Goal: Find specific page/section: Find specific page/section

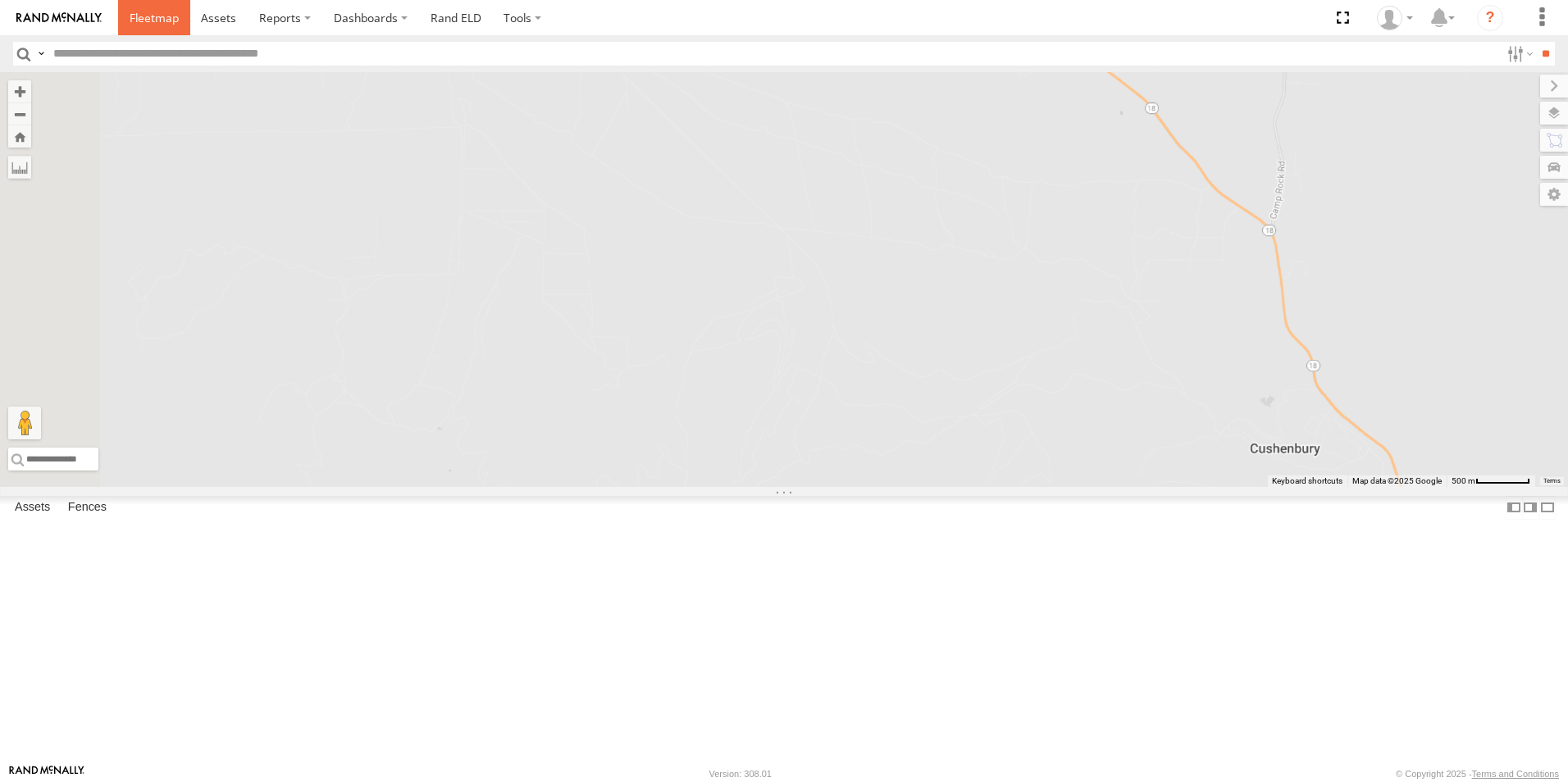
click at [132, 19] on span at bounding box center [154, 17] width 49 height 15
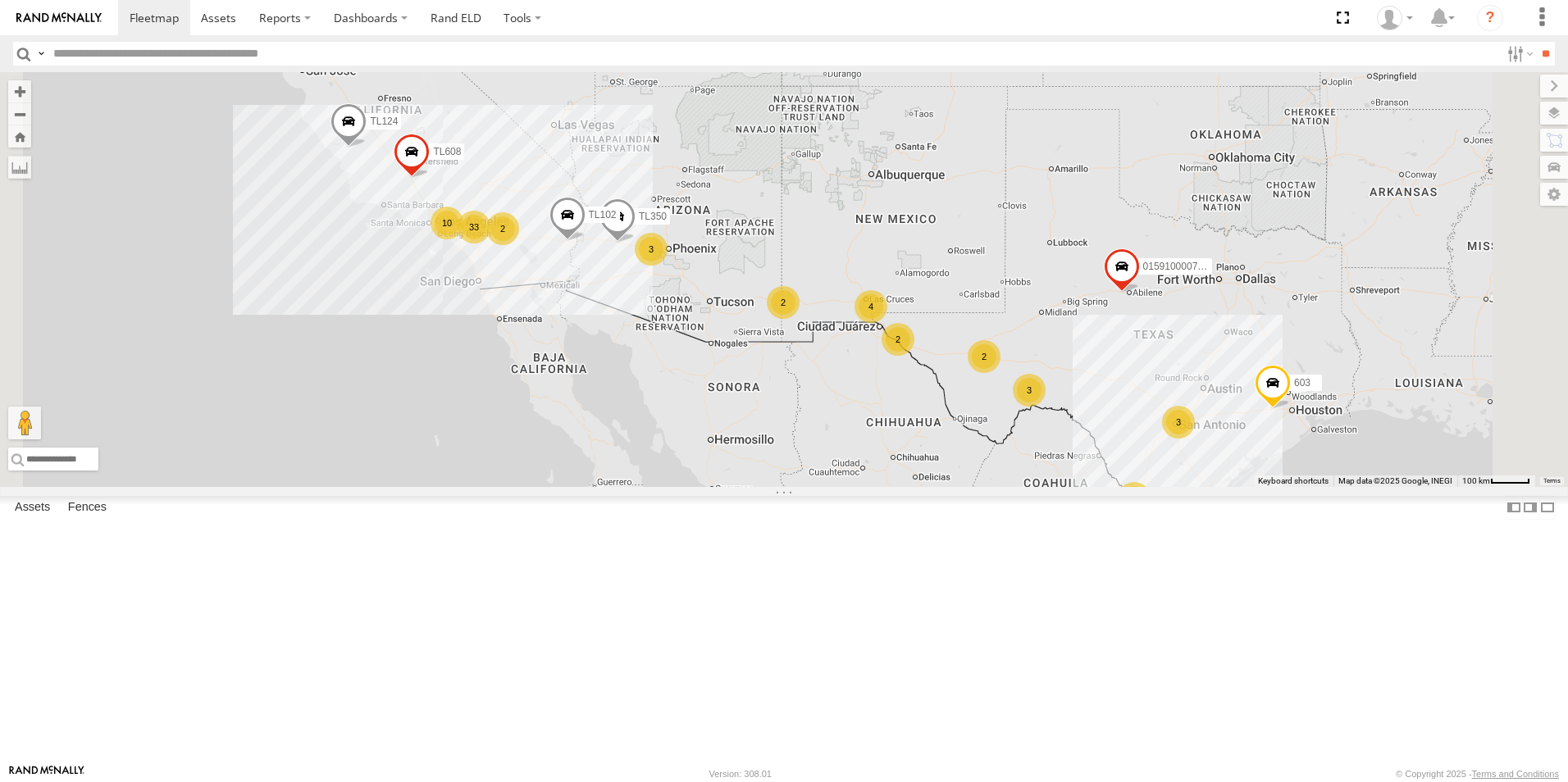
click at [490, 243] on div "33" at bounding box center [474, 227] width 33 height 33
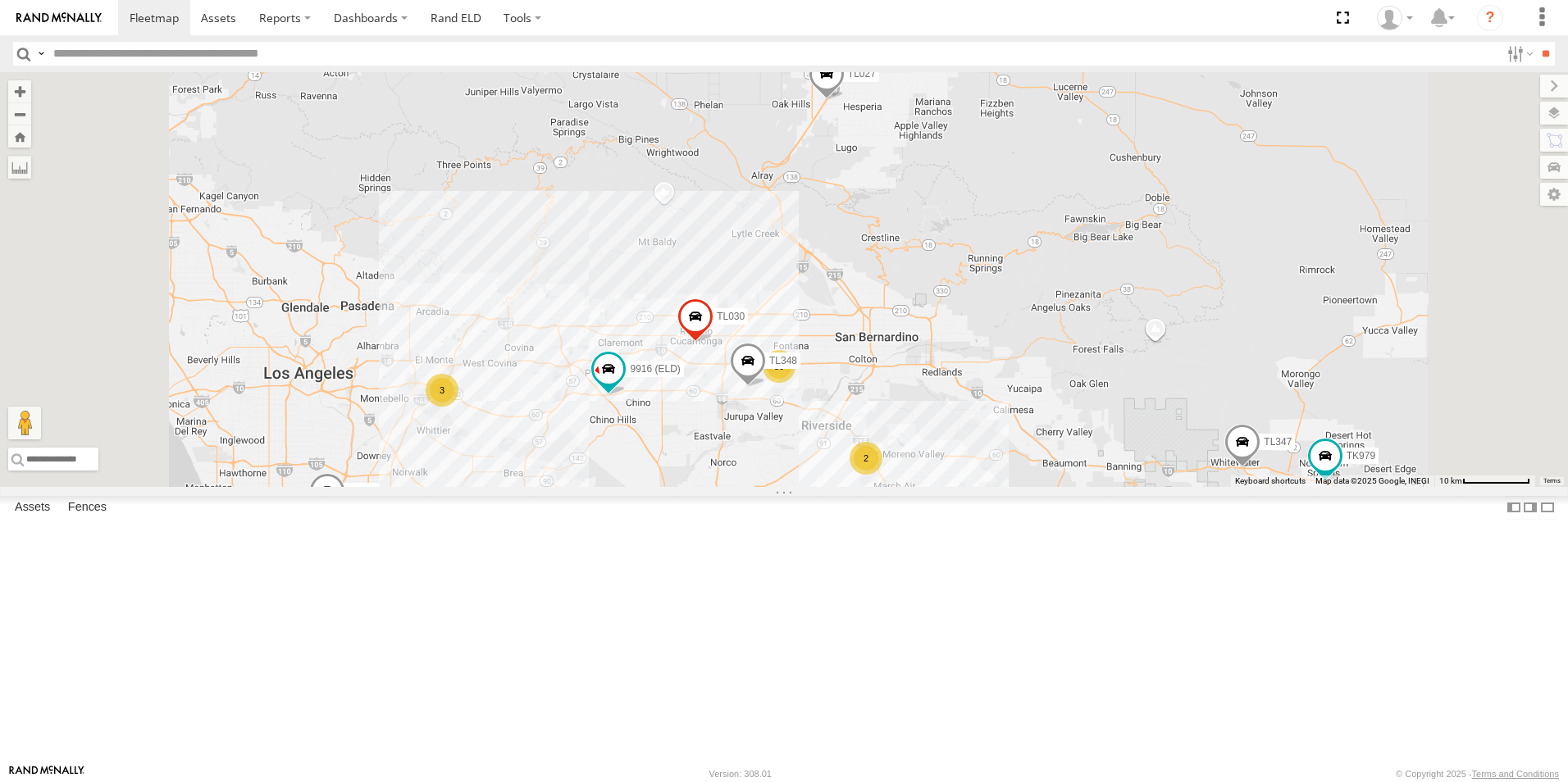
click at [845, 100] on span at bounding box center [826, 78] width 37 height 44
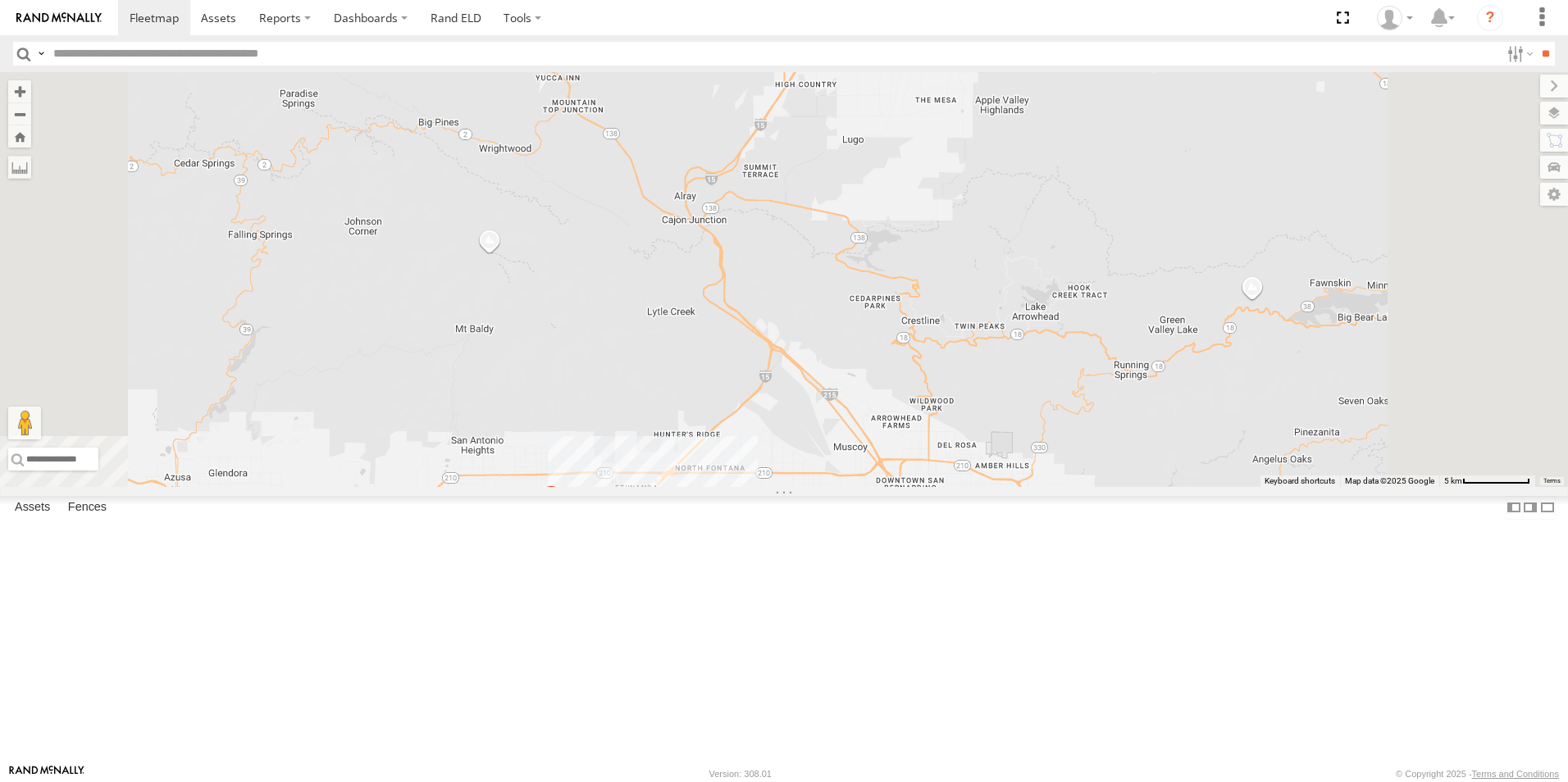
drag, startPoint x: 1042, startPoint y: 304, endPoint x: 1038, endPoint y: 374, distance: 70.1
click at [1038, 374] on div "TL102 TL844 015910000779481 TL124 603 TL350 TL608 TL348 TK979 TL030 TL347 TL735…" at bounding box center [784, 280] width 1568 height 415
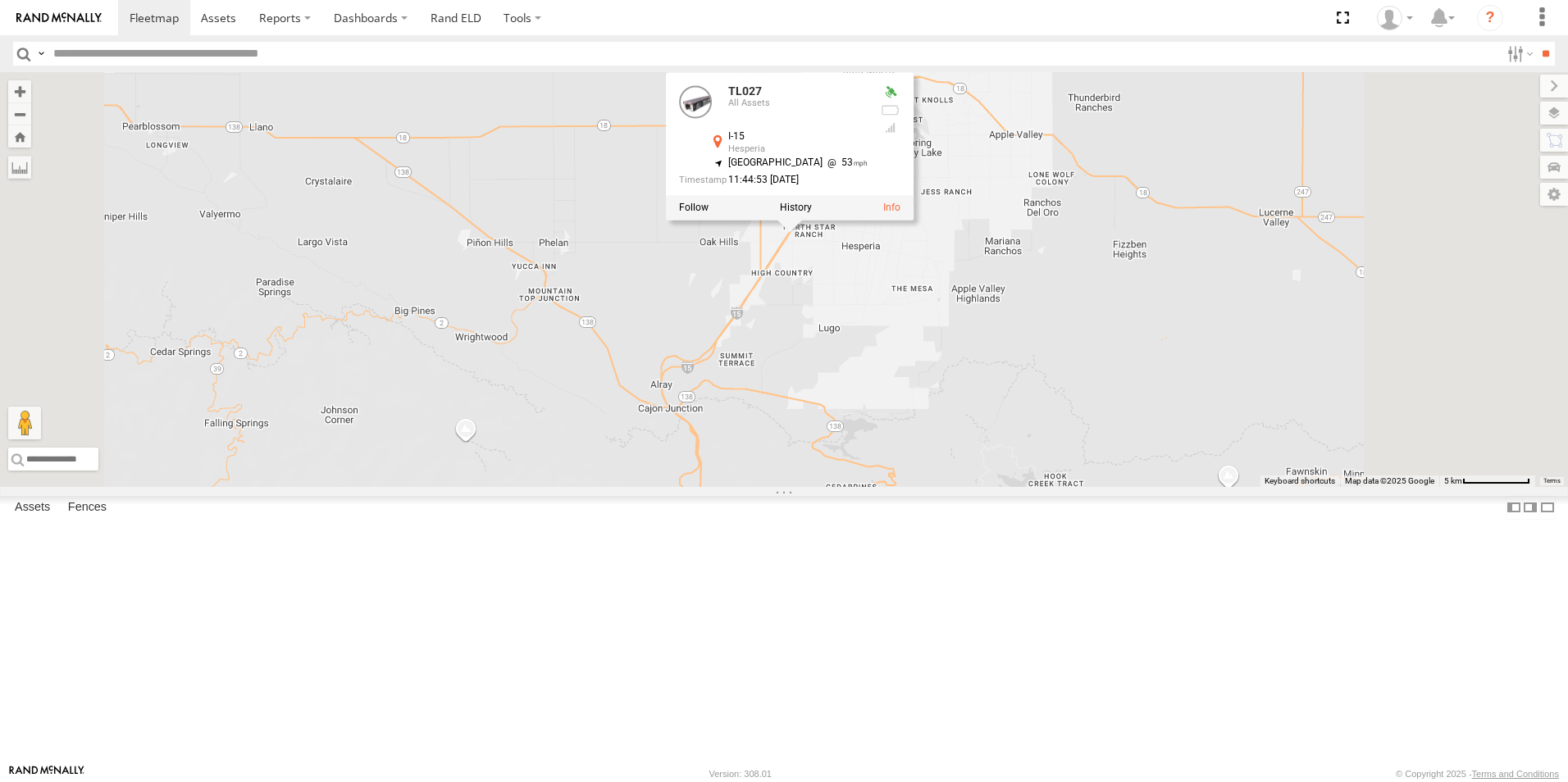
drag, startPoint x: 1048, startPoint y: 310, endPoint x: 1027, endPoint y: 462, distance: 153.4
click at [1027, 462] on div "TL102 TL844 015910000779481 TL124 603 TL350 TL608 TL348 TK979 TL030 TL347 TL735…" at bounding box center [784, 280] width 1568 height 415
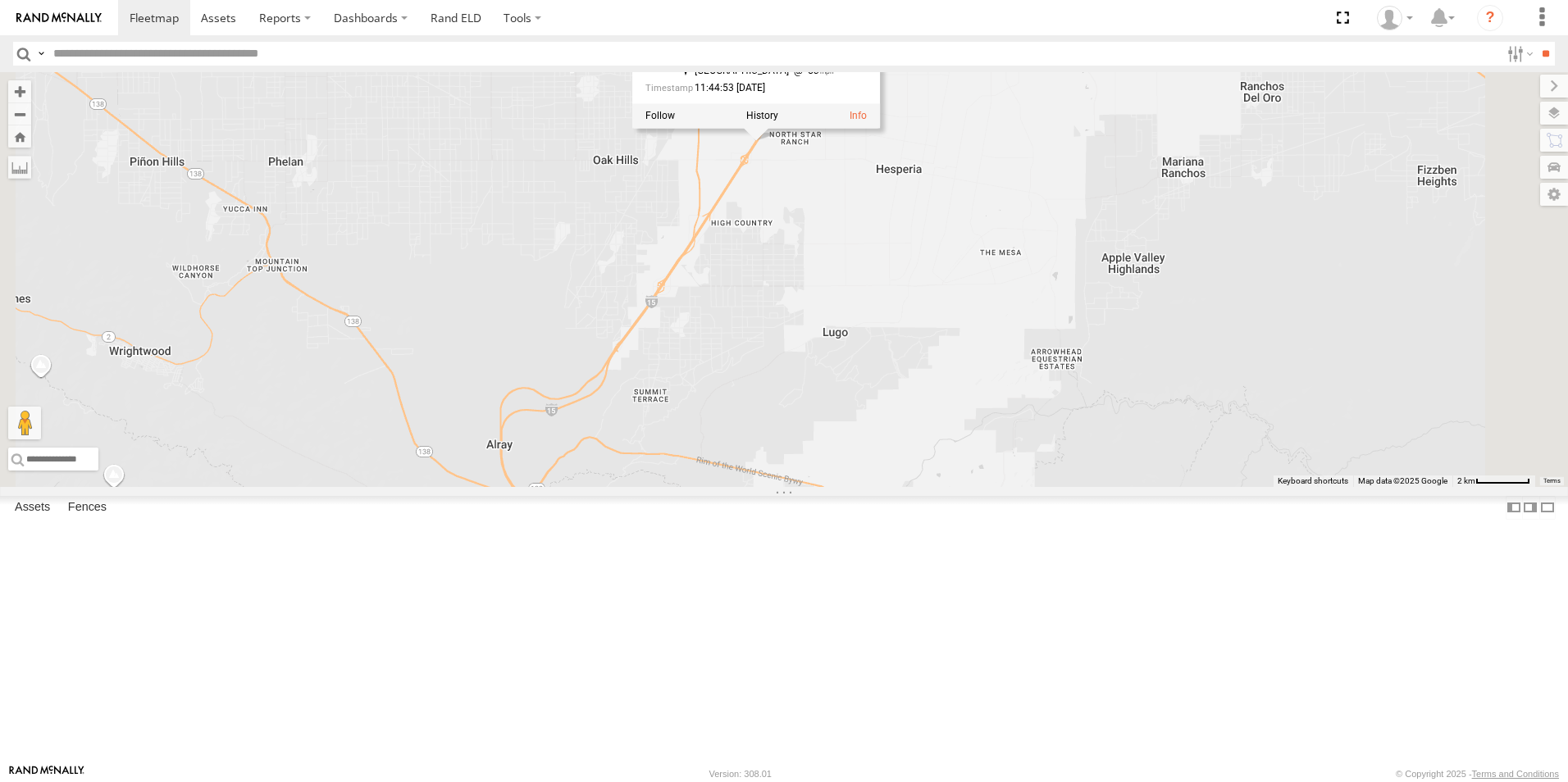
click at [747, 344] on div "TL102 TL844 015910000779481 TL124 603 TL350 TL608 TL348 TK979 TL030 TL347 TL735…" at bounding box center [784, 280] width 1568 height 415
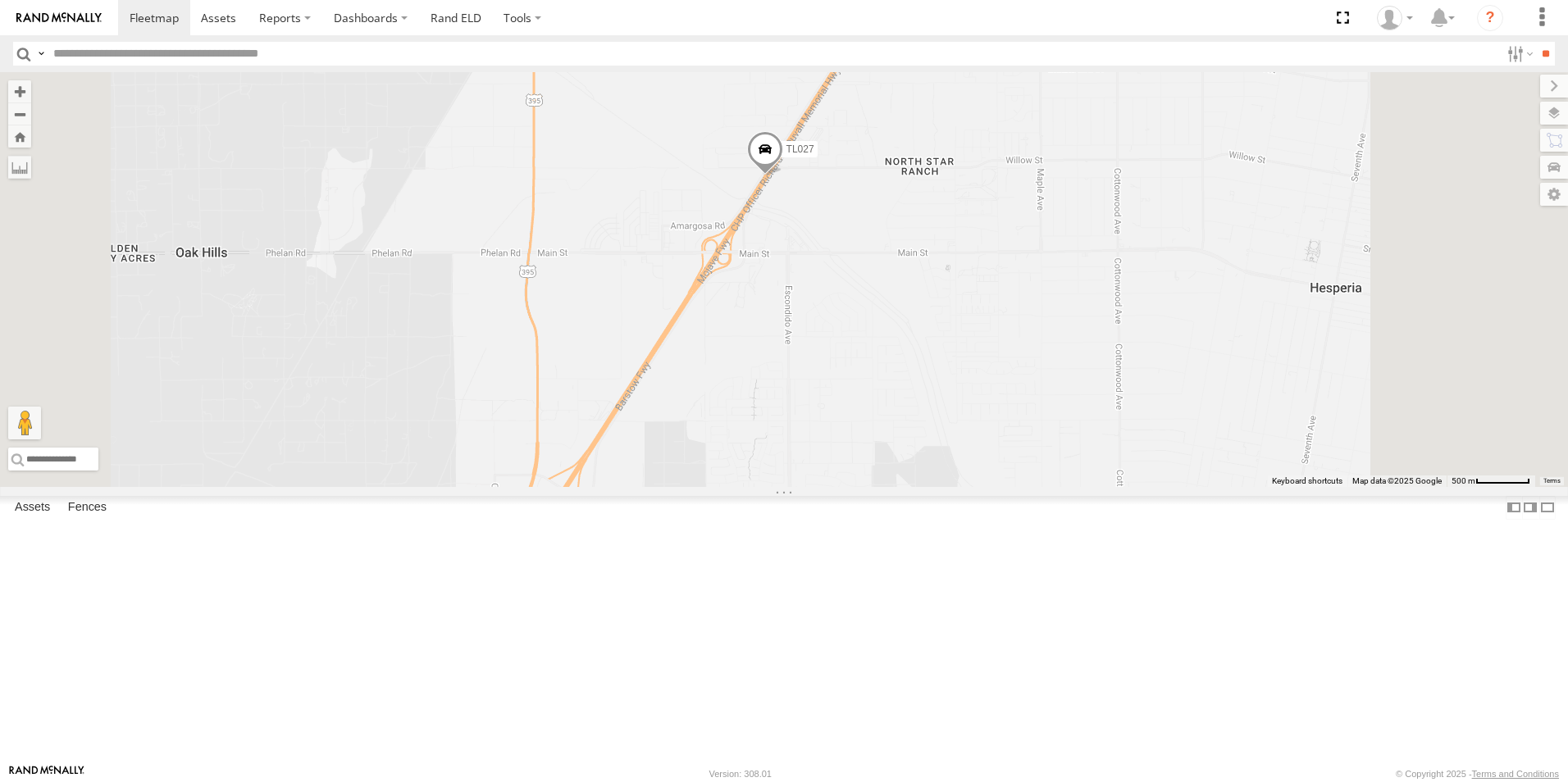
click at [783, 176] on span at bounding box center [765, 154] width 37 height 44
click at [787, 158] on label at bounding box center [771, 152] width 32 height 12
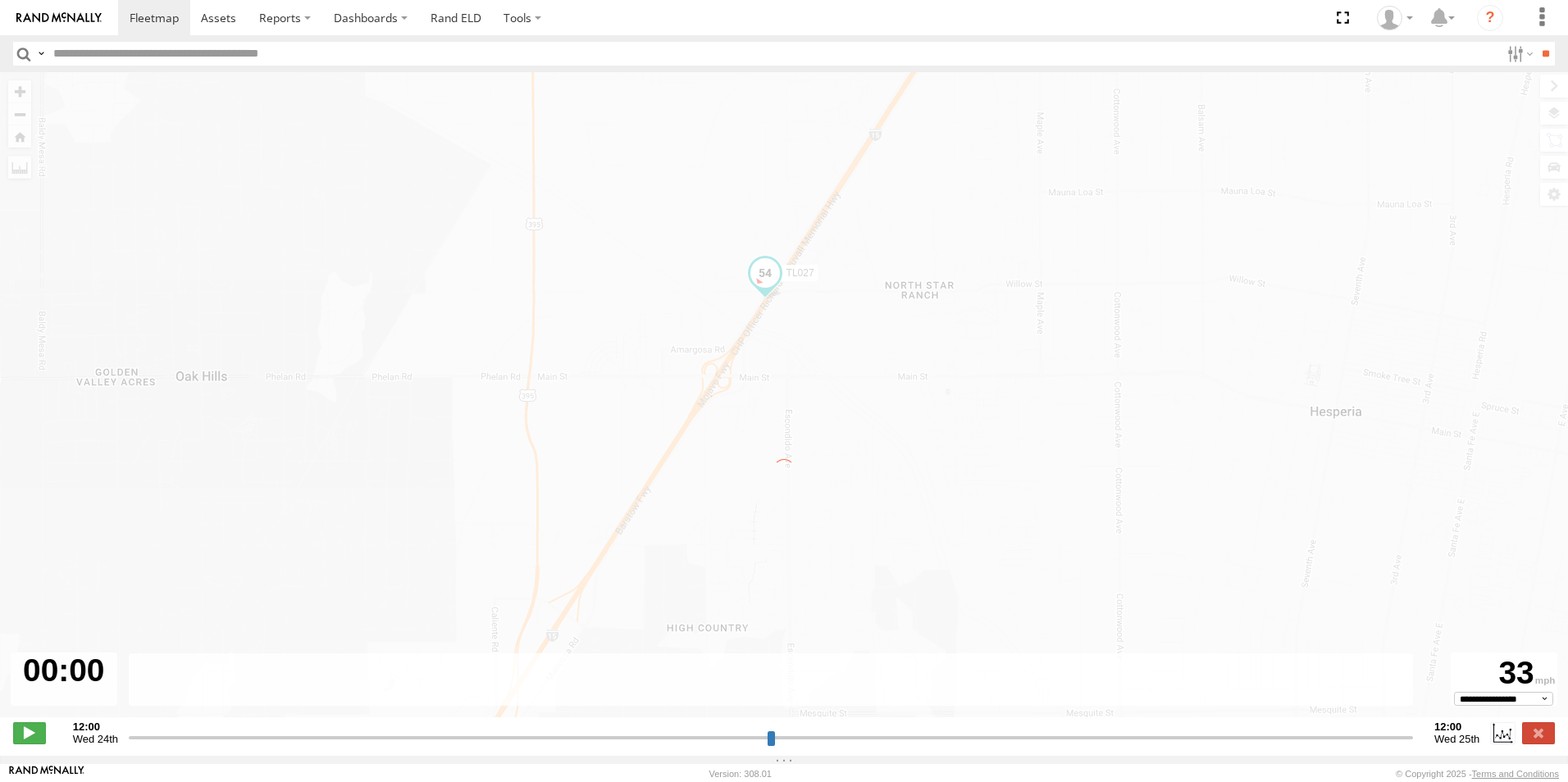
type input "**********"
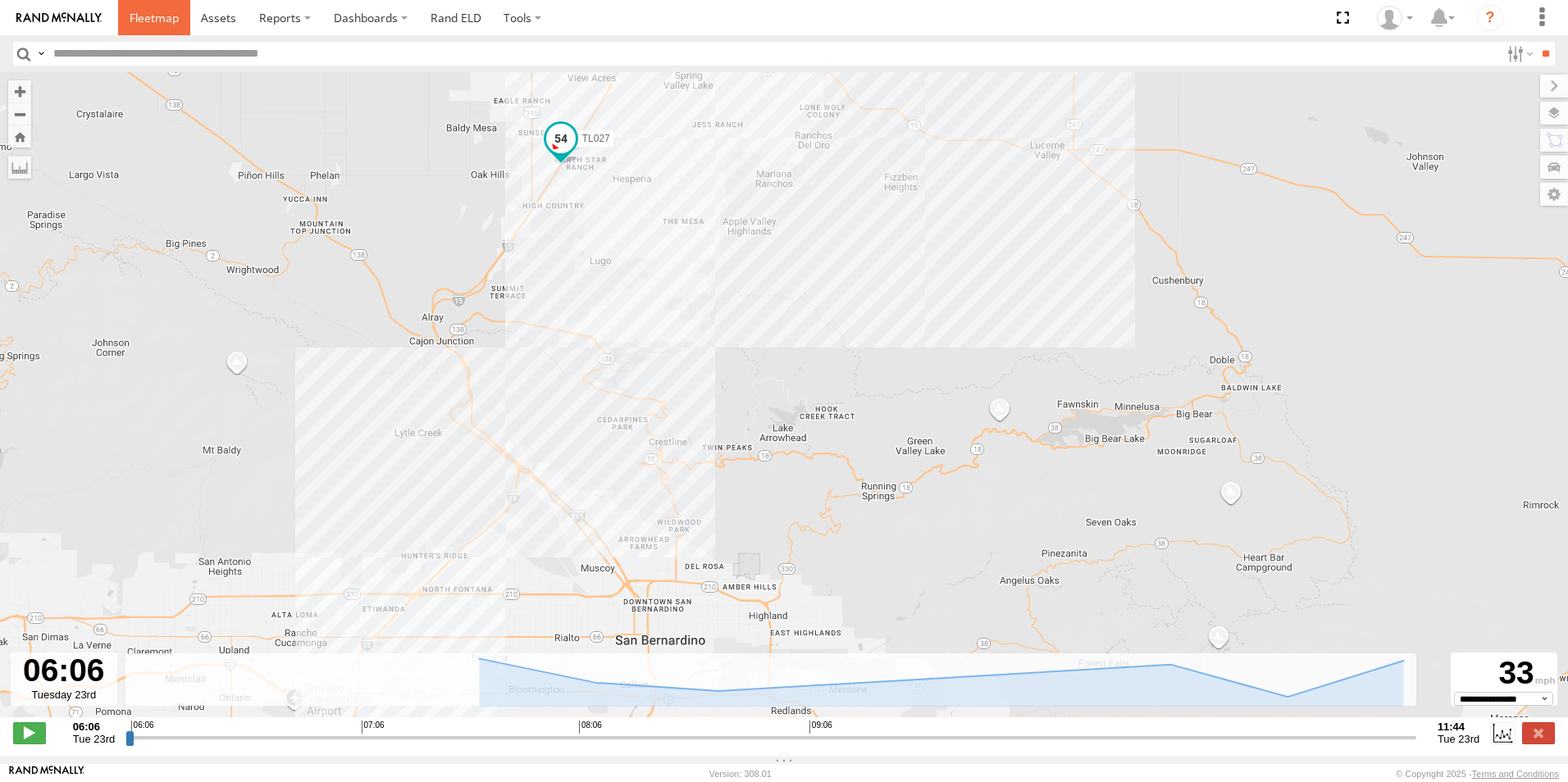
click at [154, 14] on span at bounding box center [154, 17] width 49 height 15
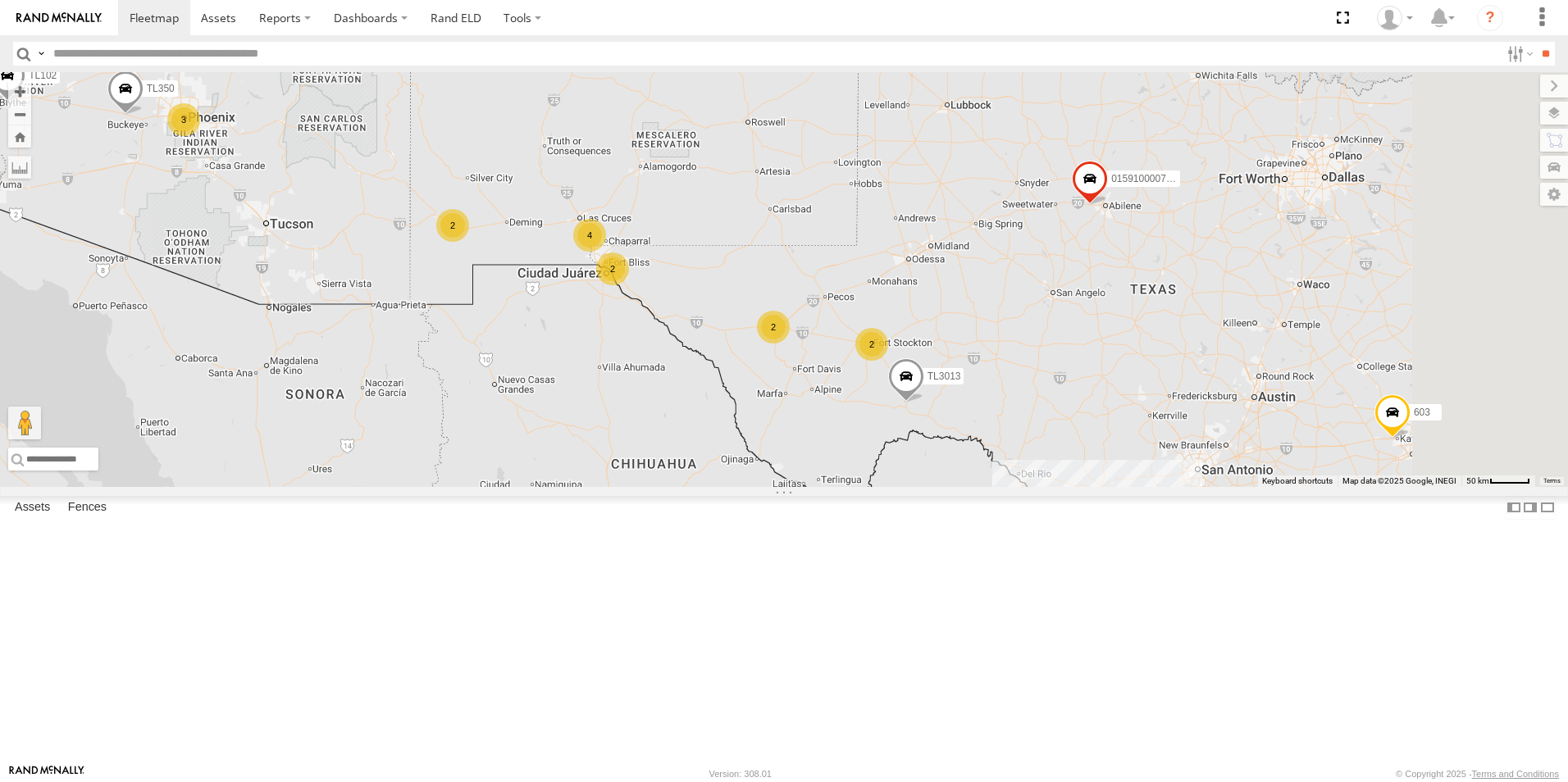
drag, startPoint x: 1167, startPoint y: 272, endPoint x: 908, endPoint y: 272, distance: 259.0
click at [908, 272] on div "TL102 TL844 015910000779481 TL124 603 TL350 TL608 TL3013 9 3 2 2 2 4 2" at bounding box center [784, 280] width 1568 height 415
click at [0, 0] on div "All Assets" at bounding box center [0, 0] width 0 height 0
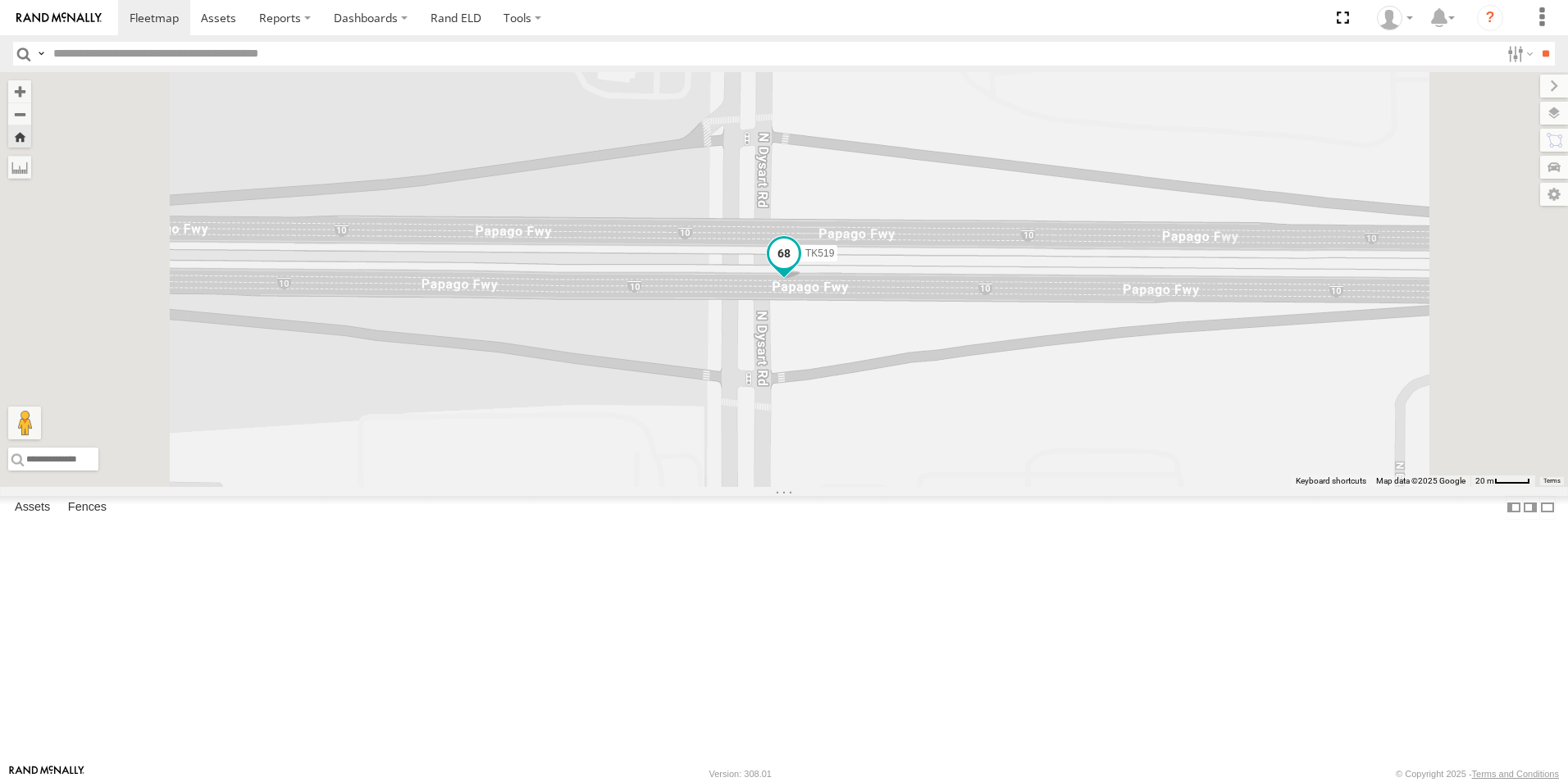
click at [798, 269] on span at bounding box center [783, 254] width 30 height 30
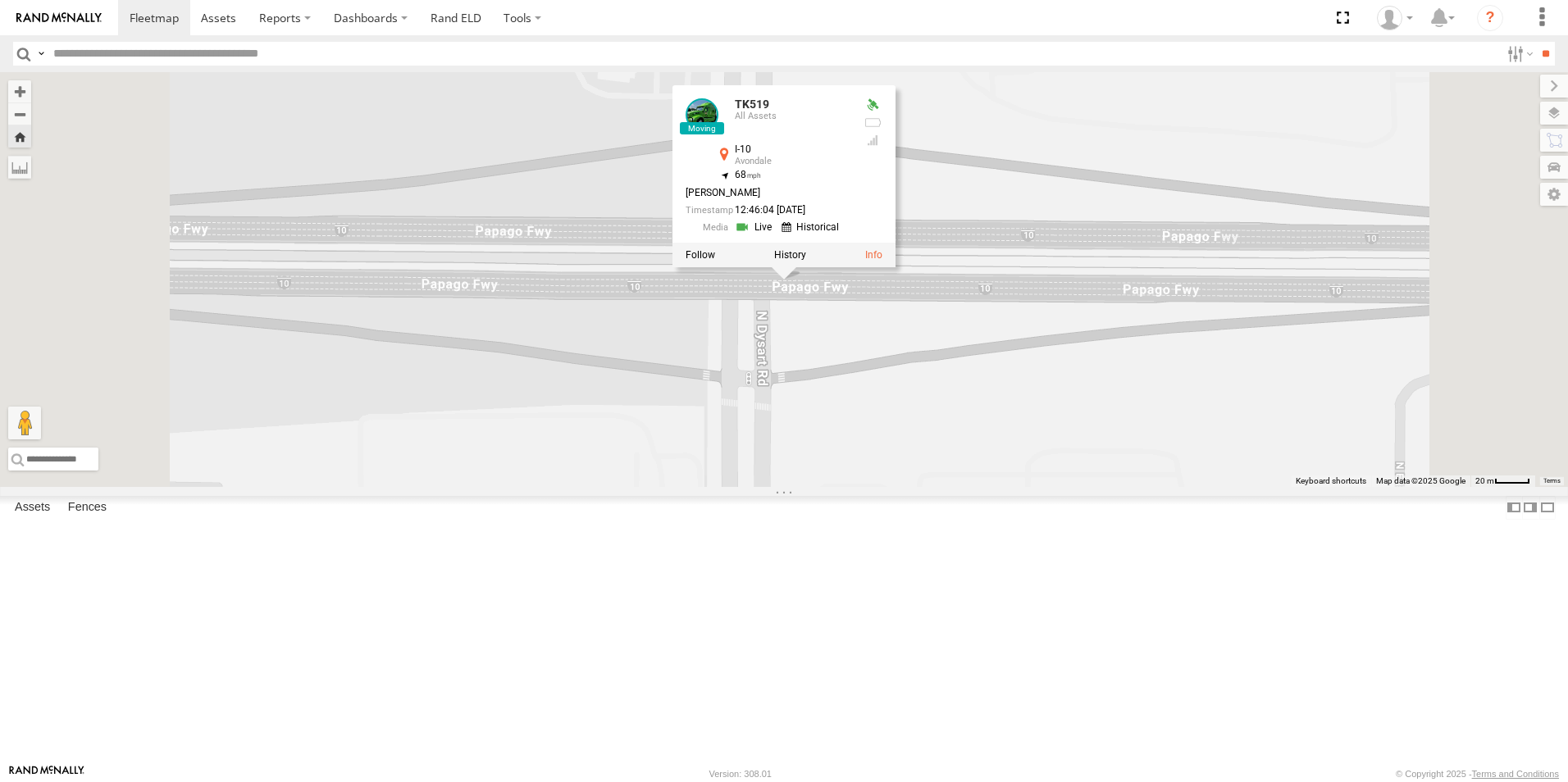
click at [107, 55] on input "text" at bounding box center [773, 54] width 1453 height 24
type input "*****"
click at [1540, 60] on input "**" at bounding box center [1545, 54] width 19 height 24
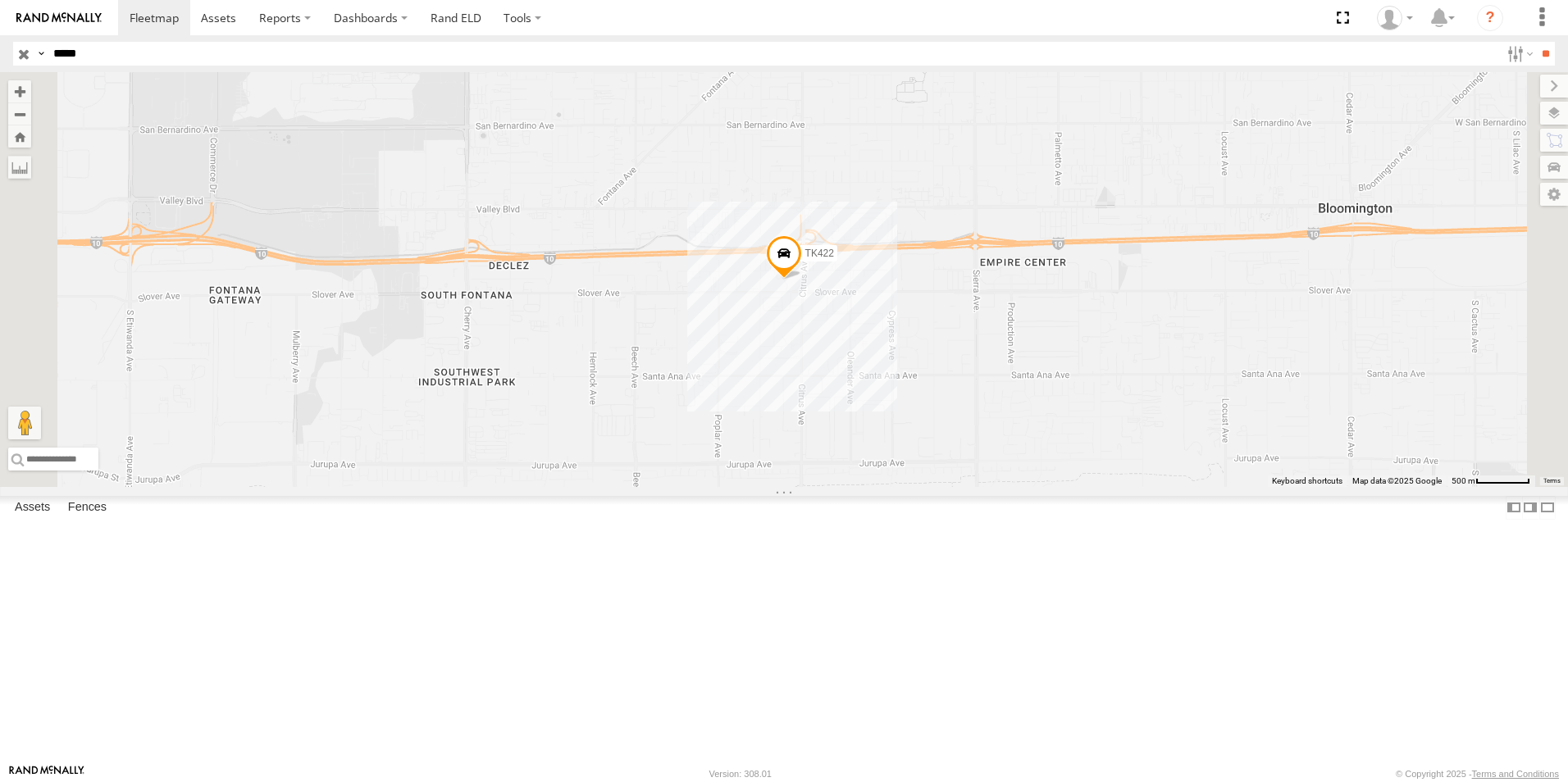
click at [0, 0] on div "TK422" at bounding box center [0, 0] width 0 height 0
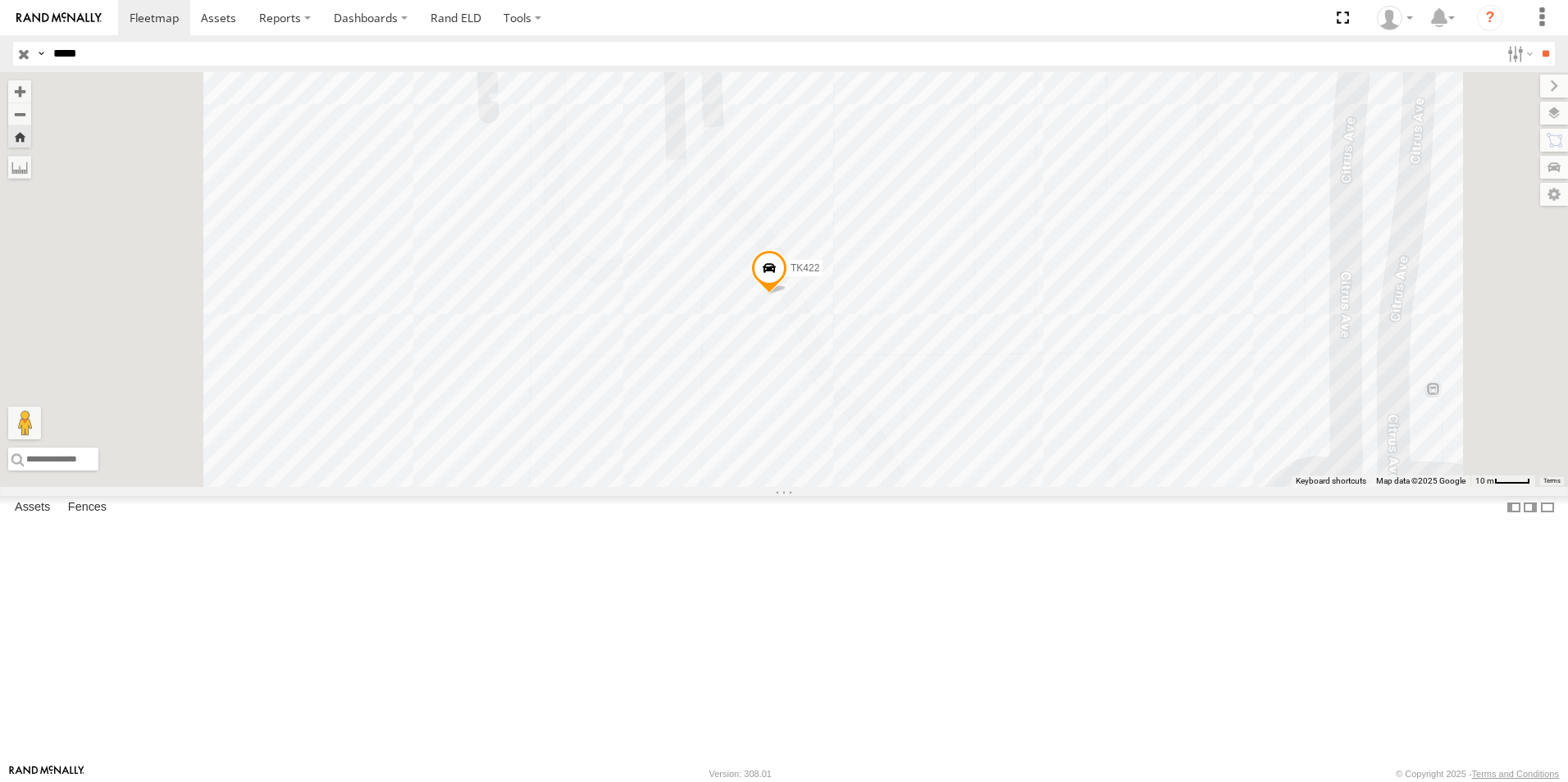
click at [787, 294] on span at bounding box center [770, 272] width 37 height 44
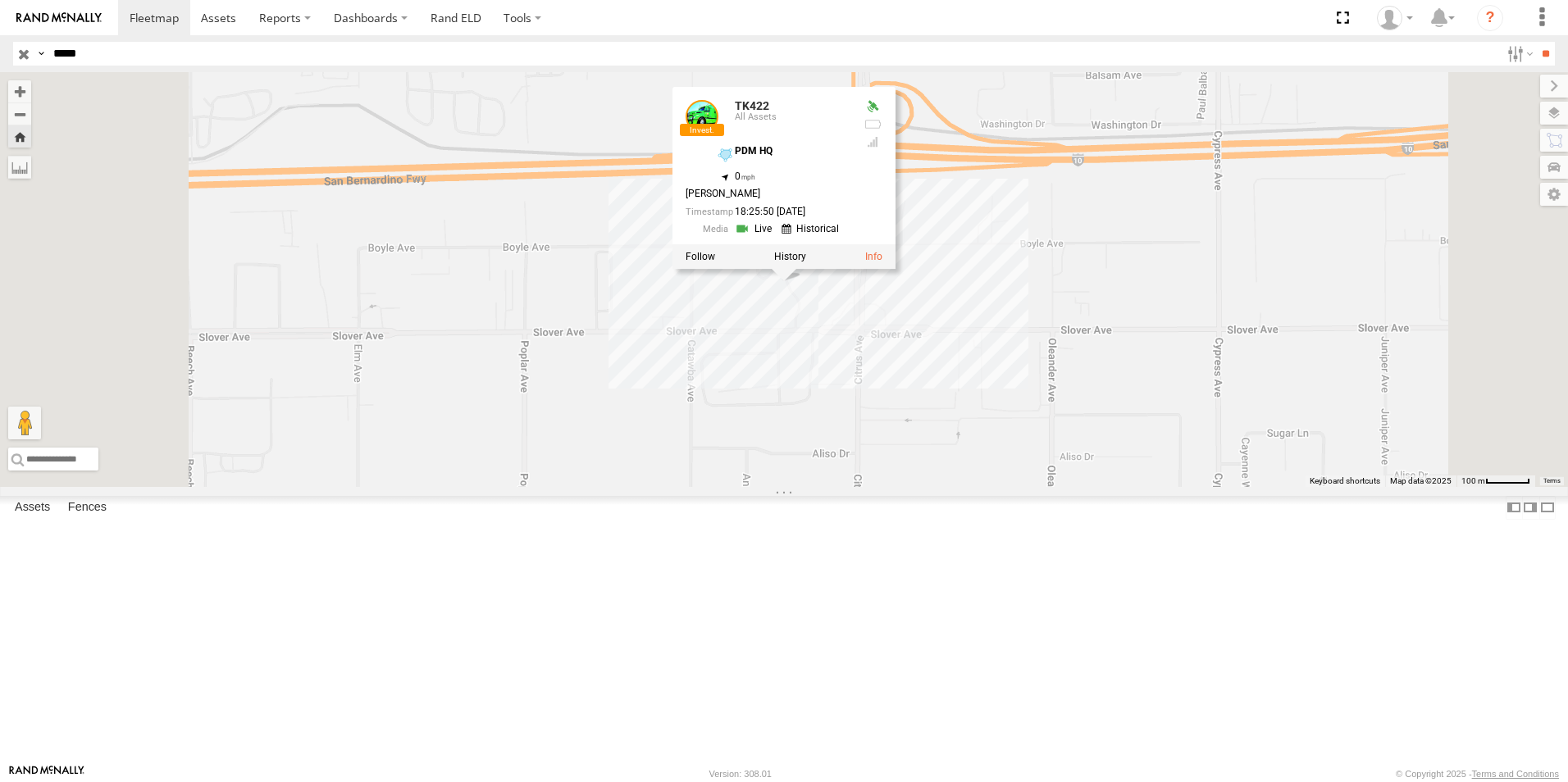
click at [776, 237] on link at bounding box center [756, 229] width 42 height 15
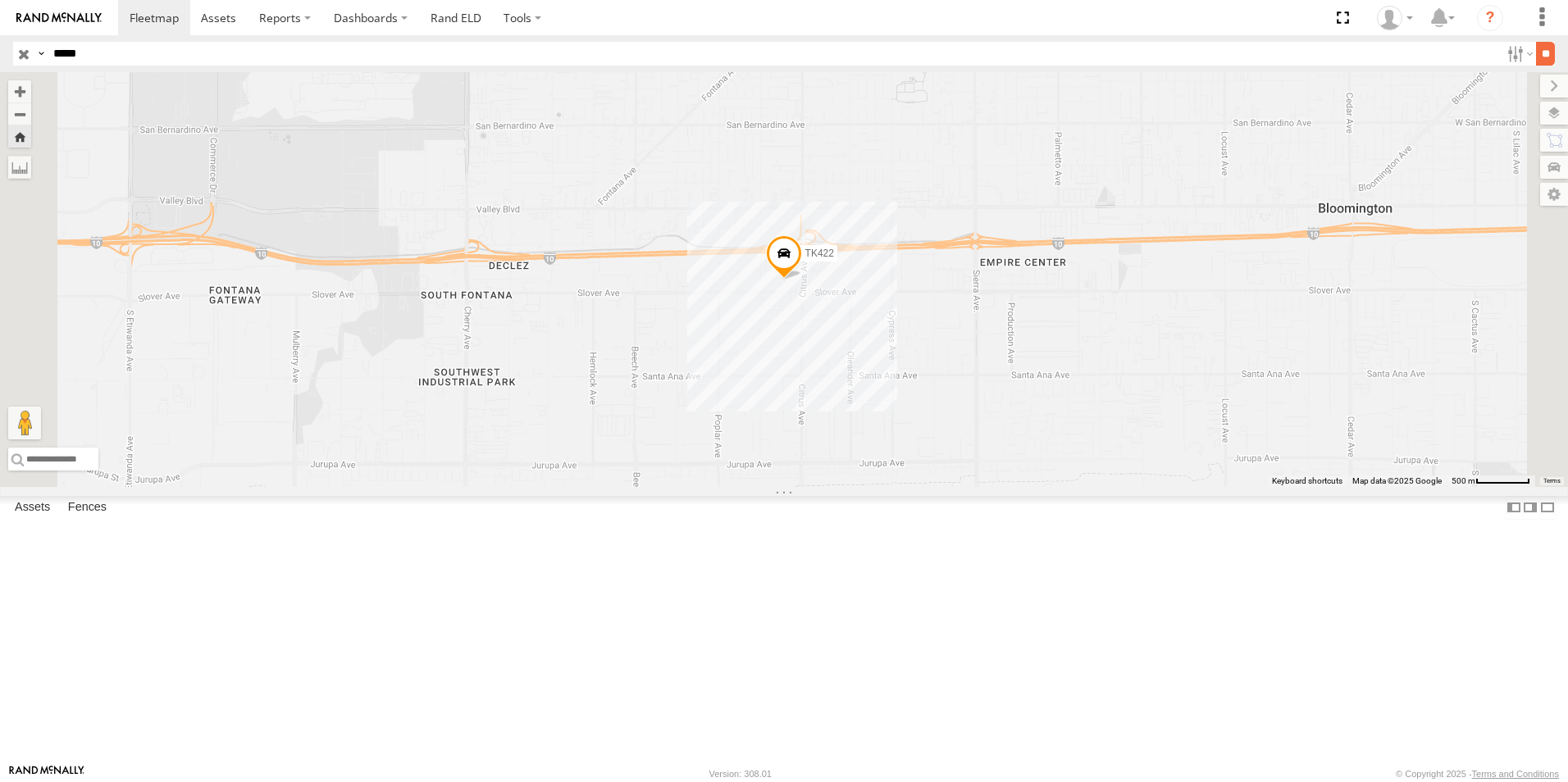
click at [1542, 58] on input "**" at bounding box center [1545, 54] width 19 height 24
click at [834, 259] on span "TK422" at bounding box center [820, 255] width 29 height 12
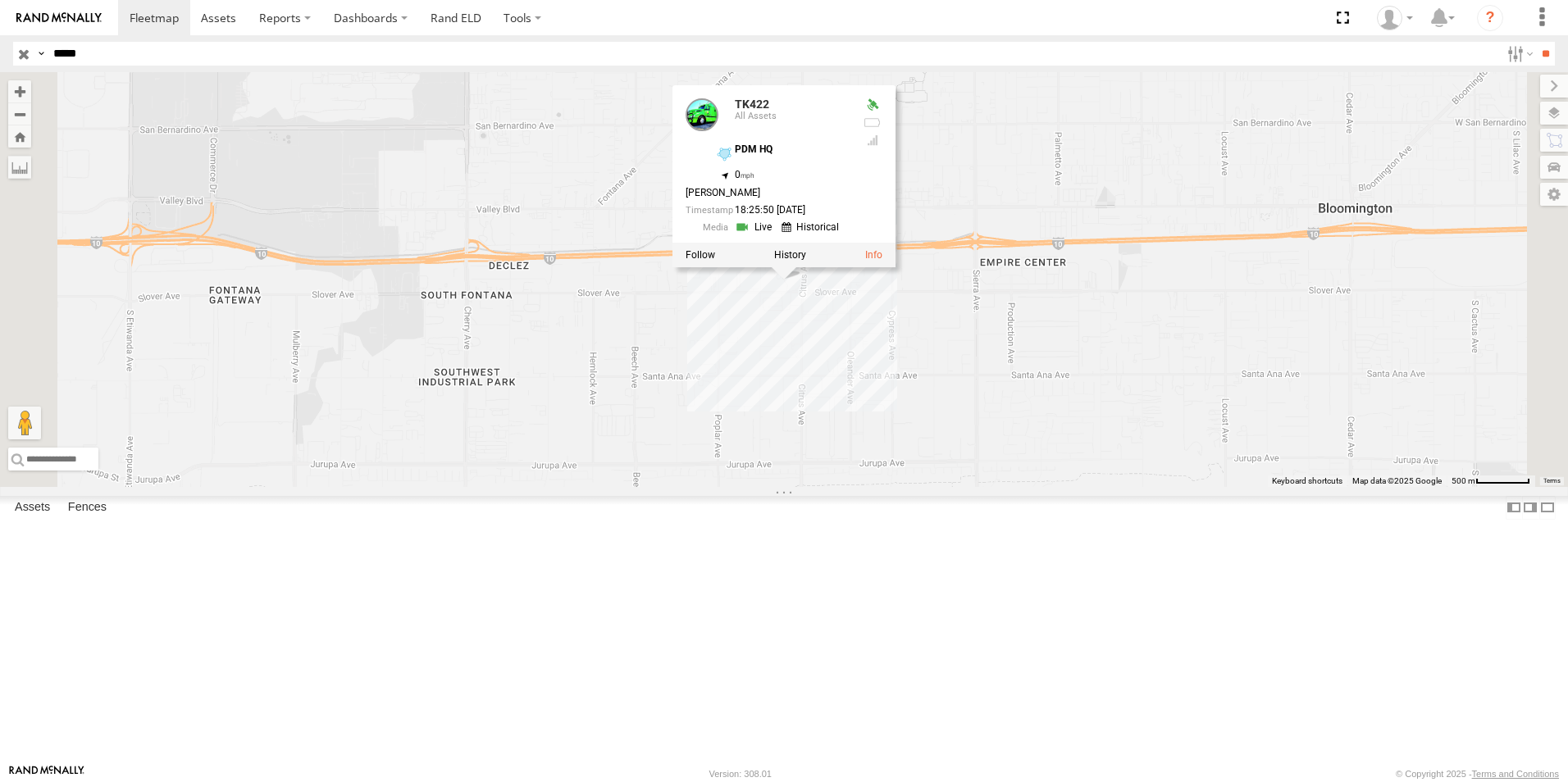
click at [614, 271] on div "TK422 TK422 All Assets PDM HQ 34.06409 , -117.45573 0 MARTIN SERRANO 18:25:50 0…" at bounding box center [784, 280] width 1568 height 415
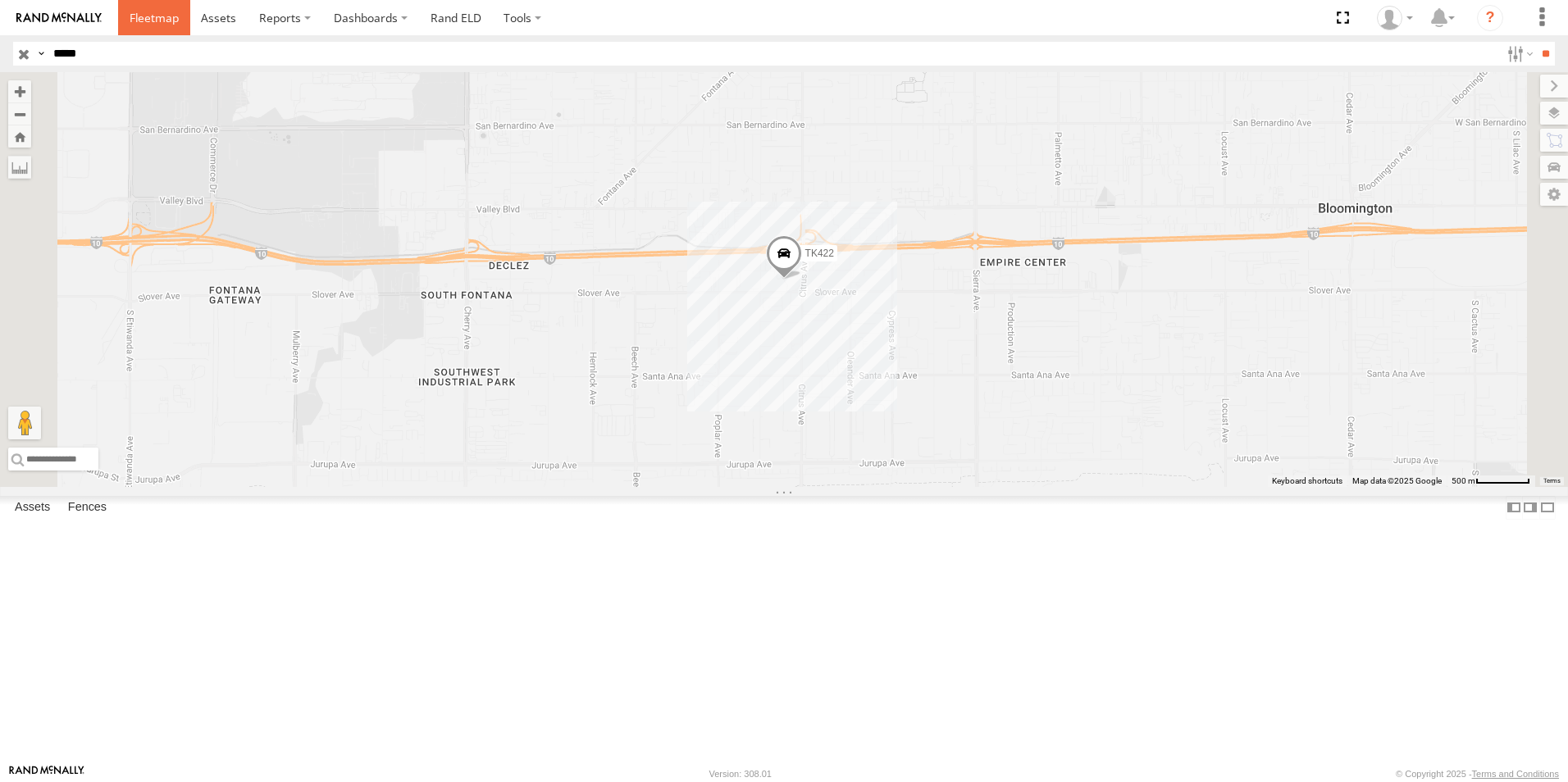
click at [163, 15] on span at bounding box center [154, 17] width 49 height 15
click at [802, 281] on span at bounding box center [784, 258] width 37 height 44
click at [0, 0] on div "TK422" at bounding box center [0, 0] width 0 height 0
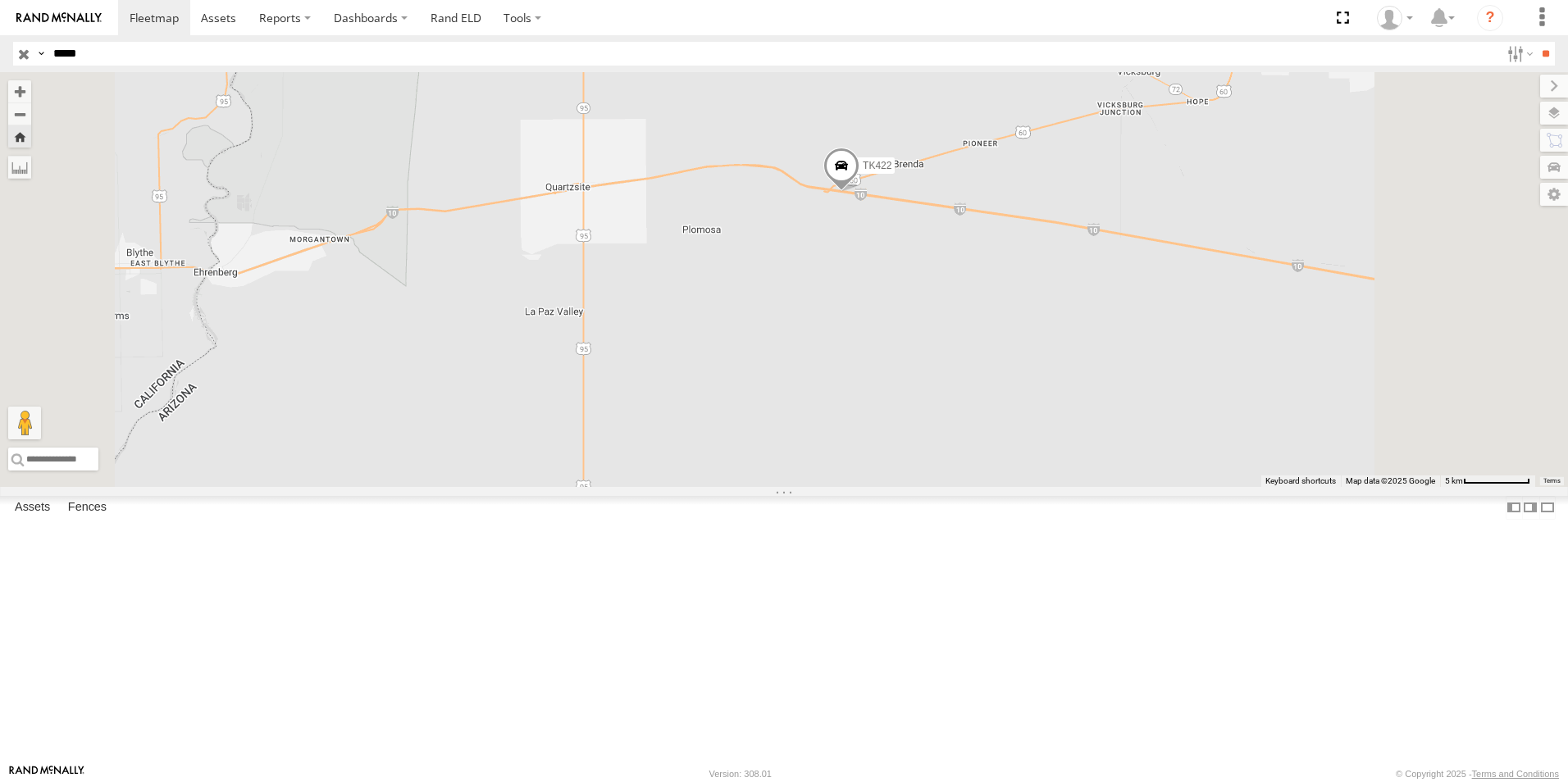
click at [20, 58] on input "button" at bounding box center [24, 54] width 21 height 24
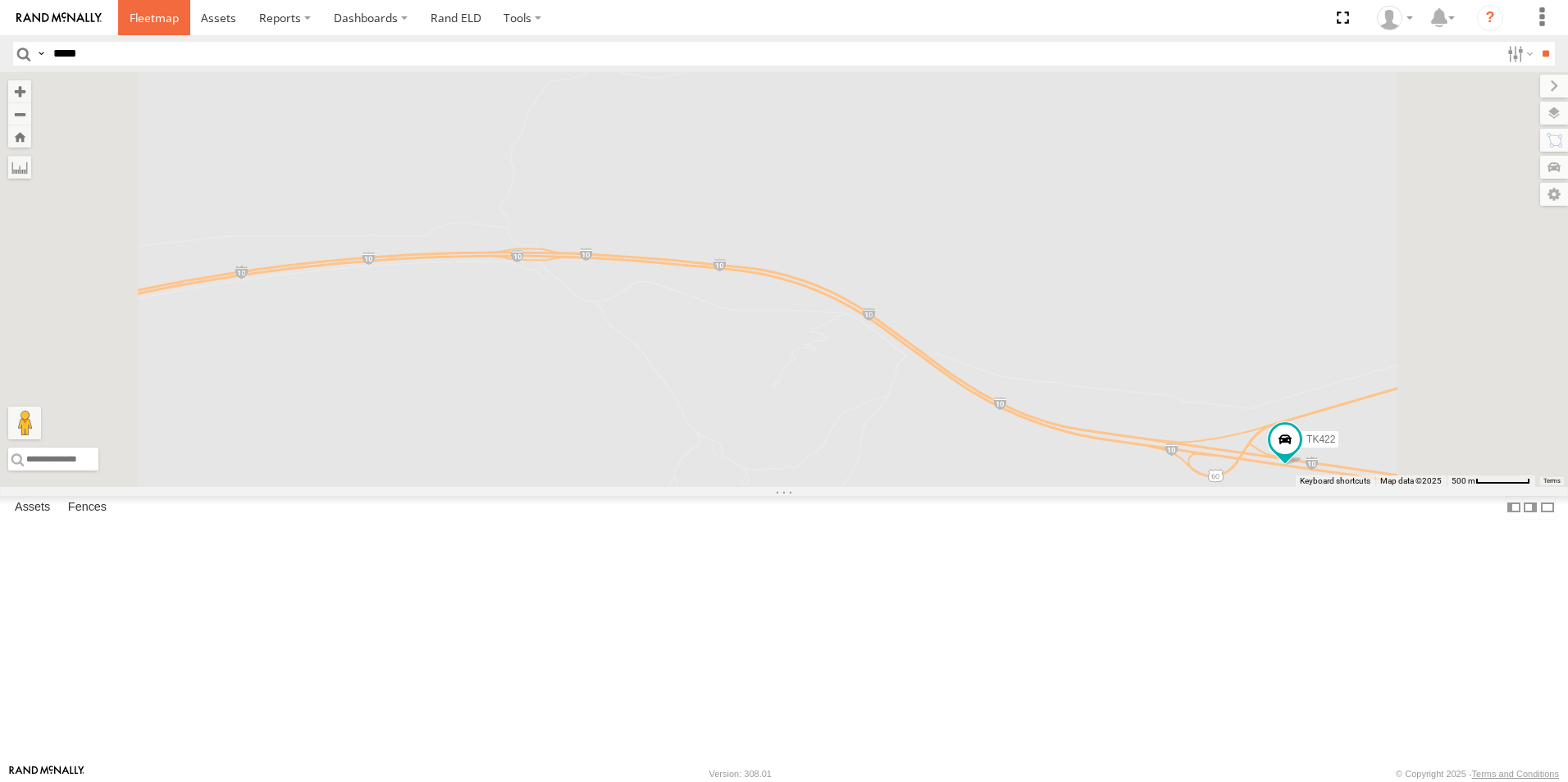
click at [153, 20] on span at bounding box center [154, 17] width 49 height 15
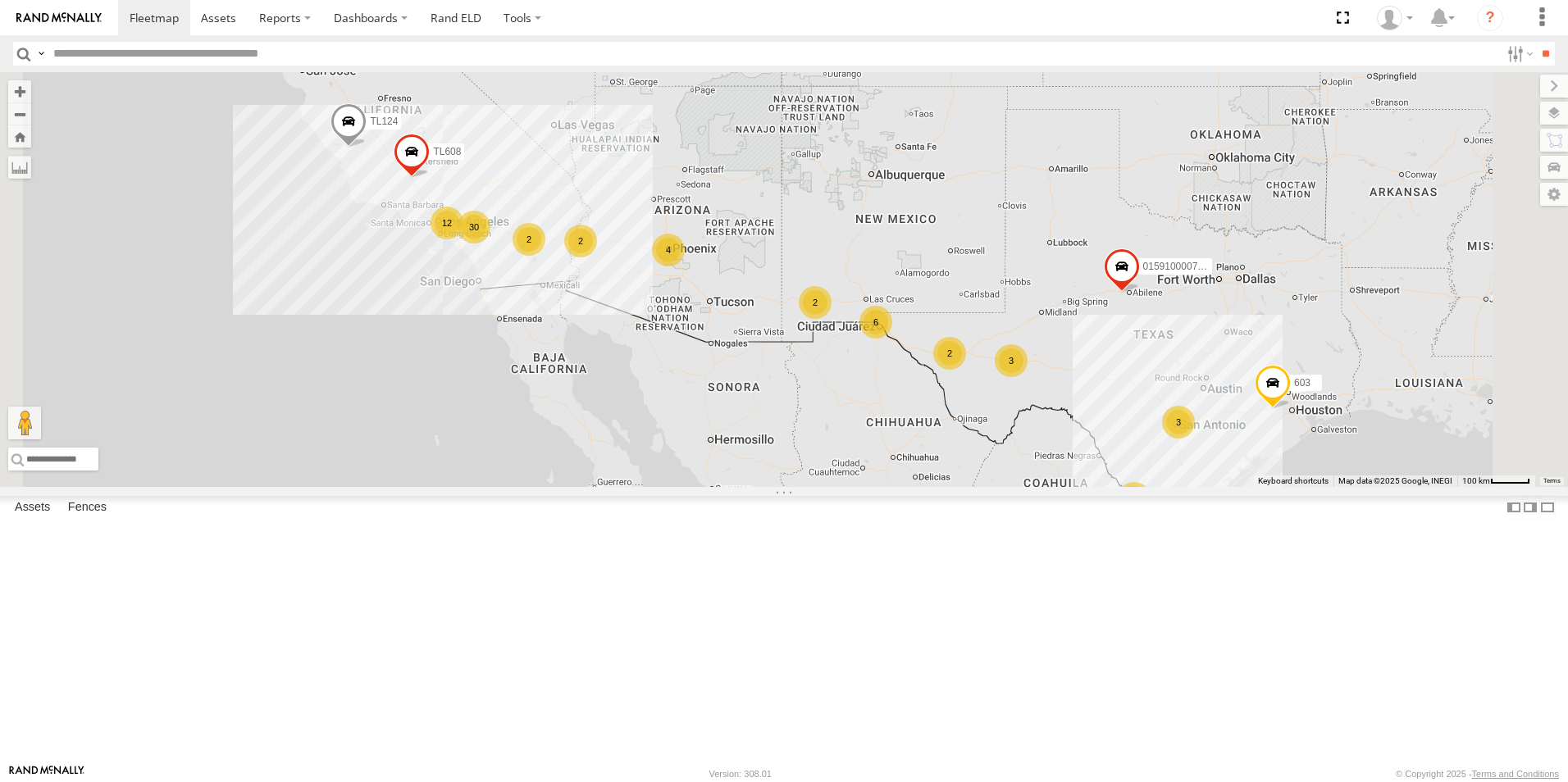
click at [490, 243] on div "30" at bounding box center [474, 227] width 33 height 33
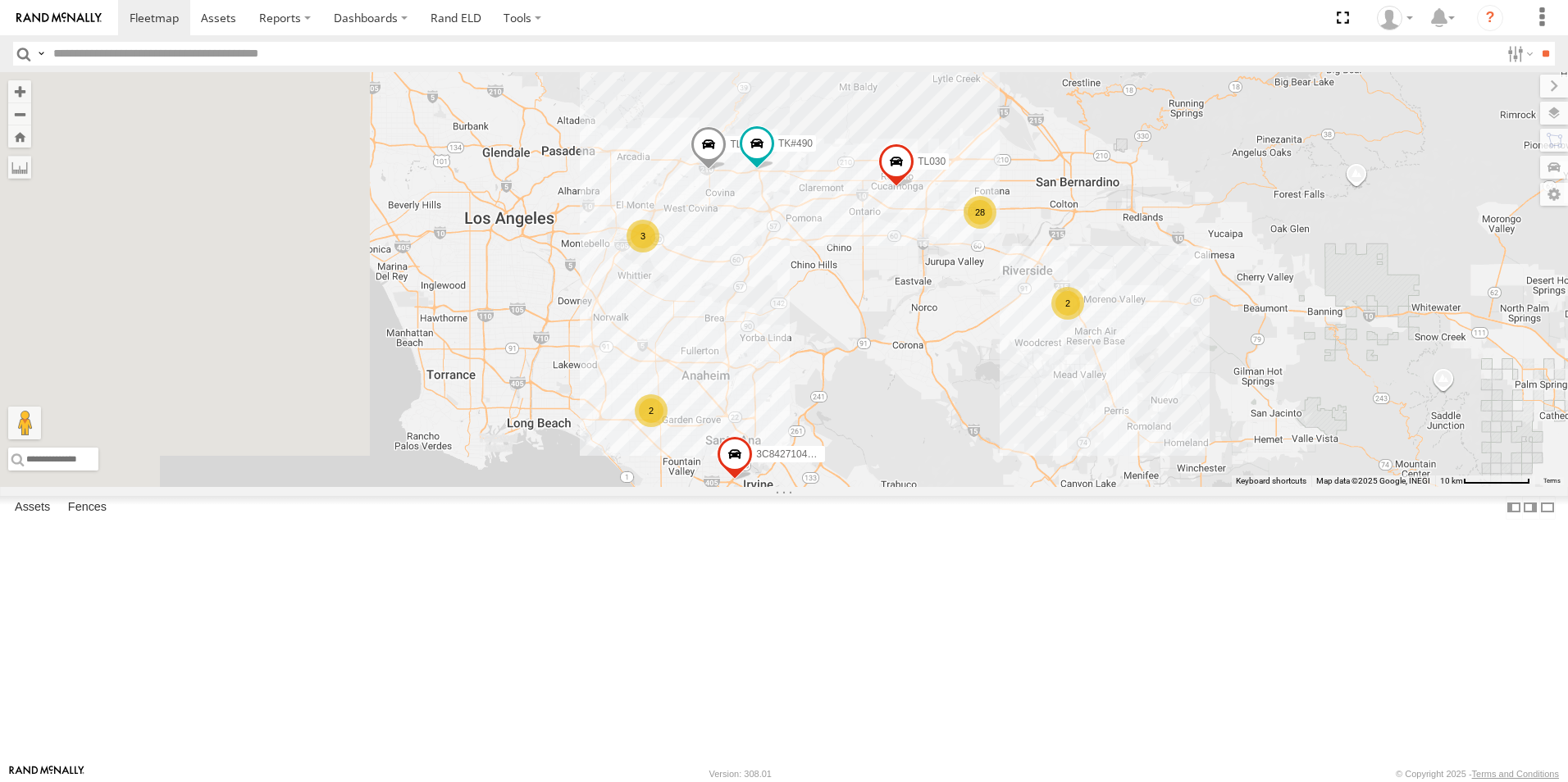
drag, startPoint x: 639, startPoint y: 460, endPoint x: 1073, endPoint y: 461, distance: 434.0
click at [1073, 461] on div "TL844 015910000779481 TL124 603 TL608 TL030 3 28 2 3C8427104DF8 TK#490 2 TL027" at bounding box center [784, 280] width 1568 height 415
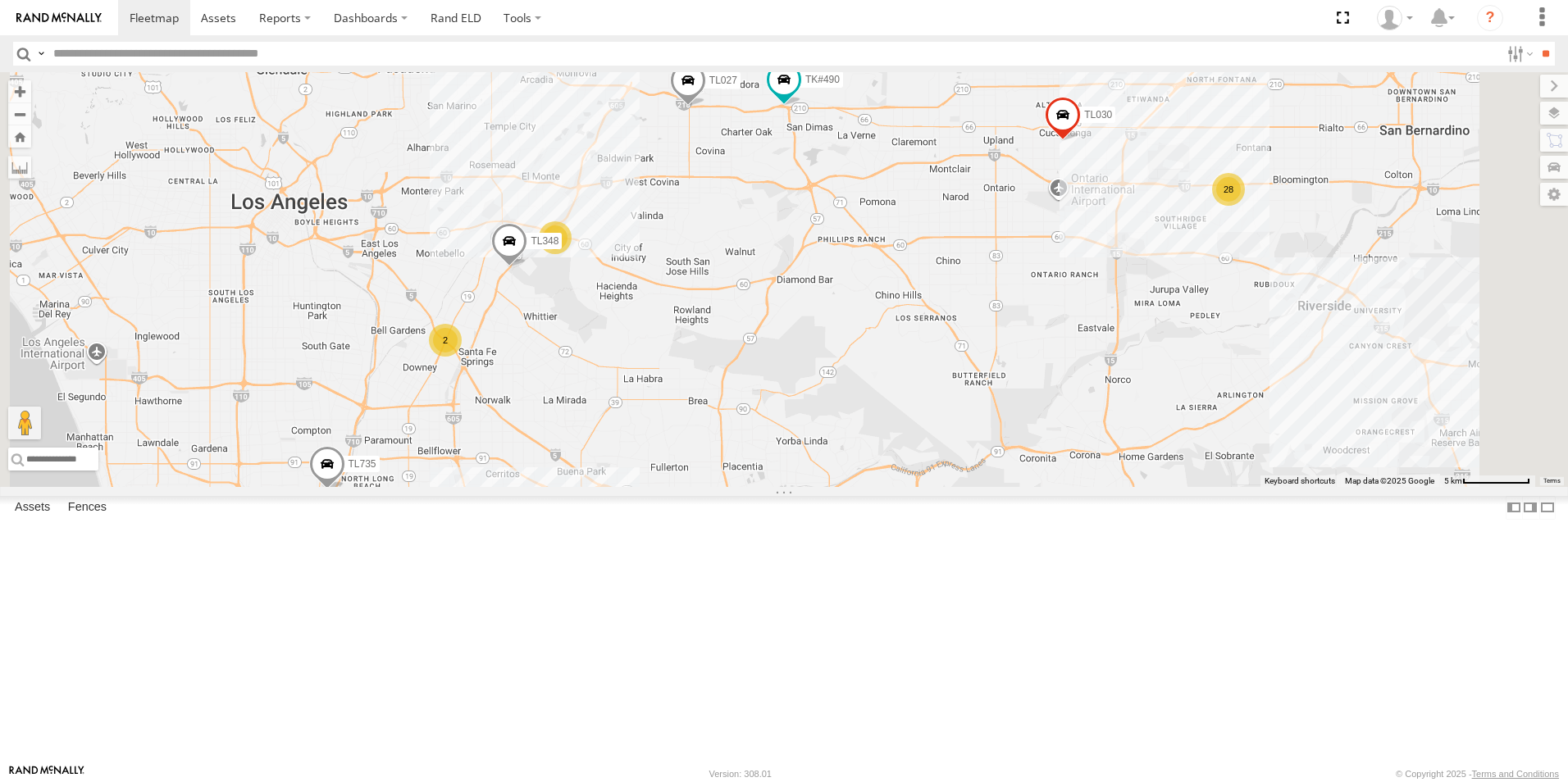
click at [706, 107] on span at bounding box center [688, 85] width 37 height 44
